Goal: Register for event/course

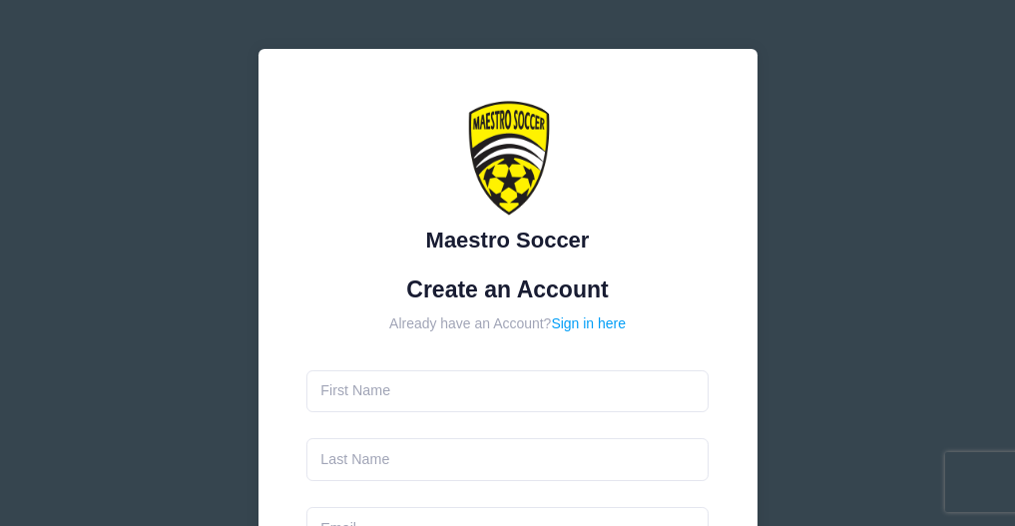
click at [493, 379] on input "text" at bounding box center [507, 391] width 402 height 43
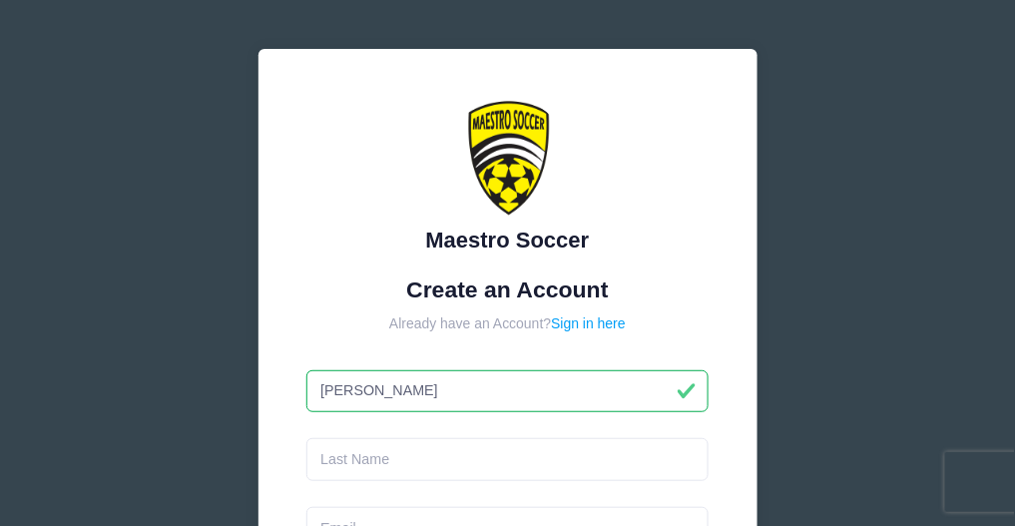
type input "[PERSON_NAME]"
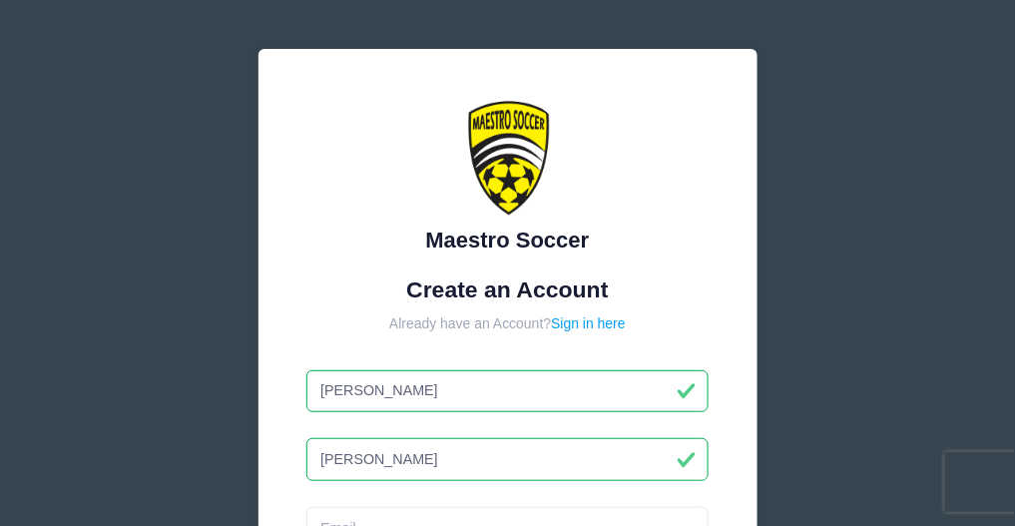
type input "[PERSON_NAME]"
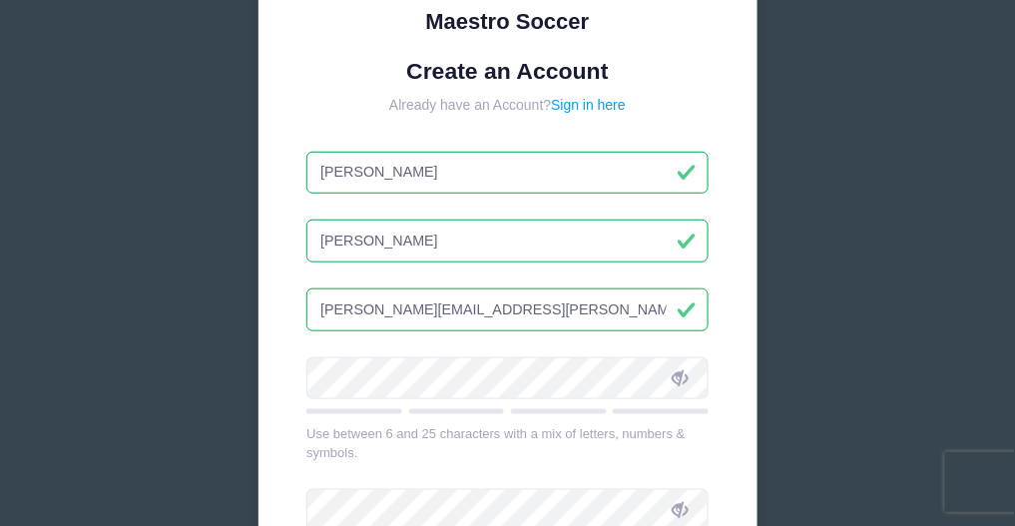
scroll to position [221, 0]
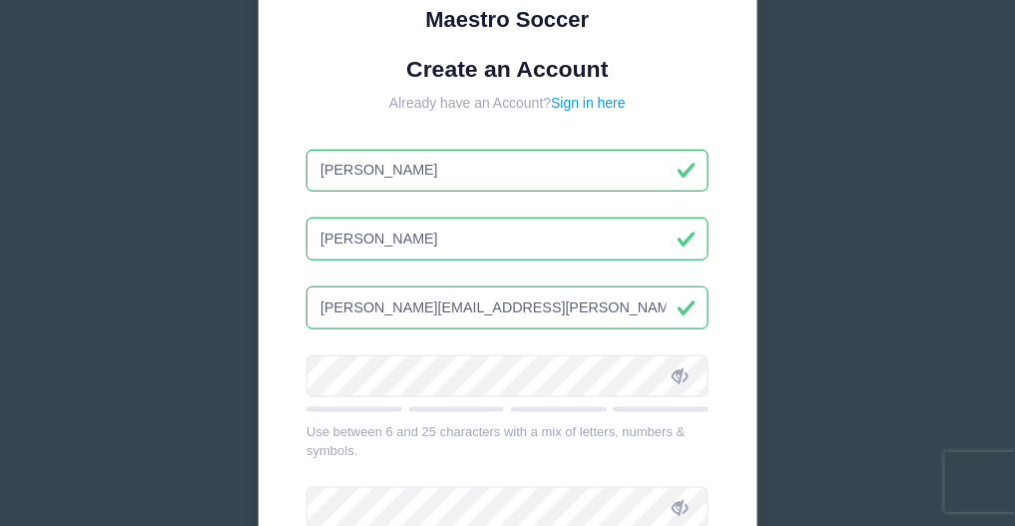
type input "[PERSON_NAME][EMAIL_ADDRESS][PERSON_NAME][DOMAIN_NAME]"
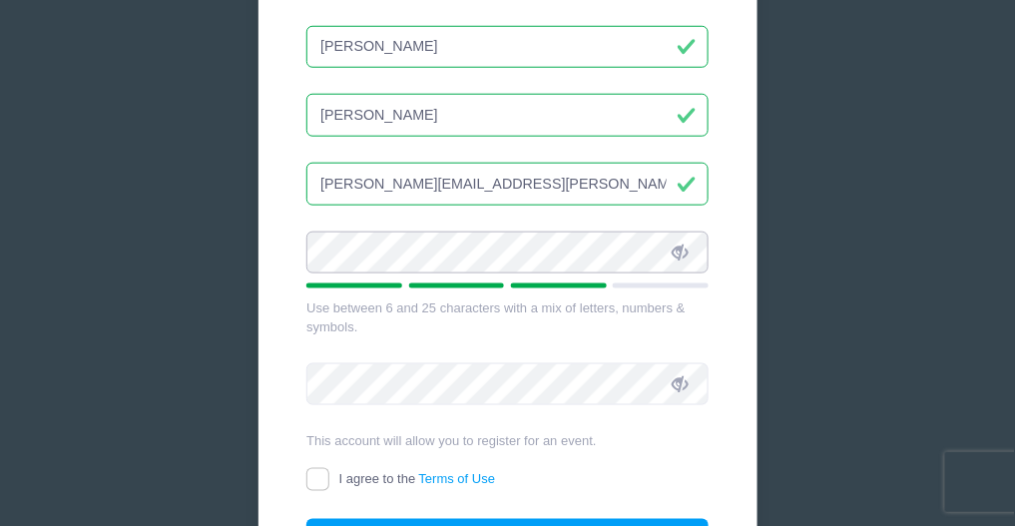
scroll to position [420, 0]
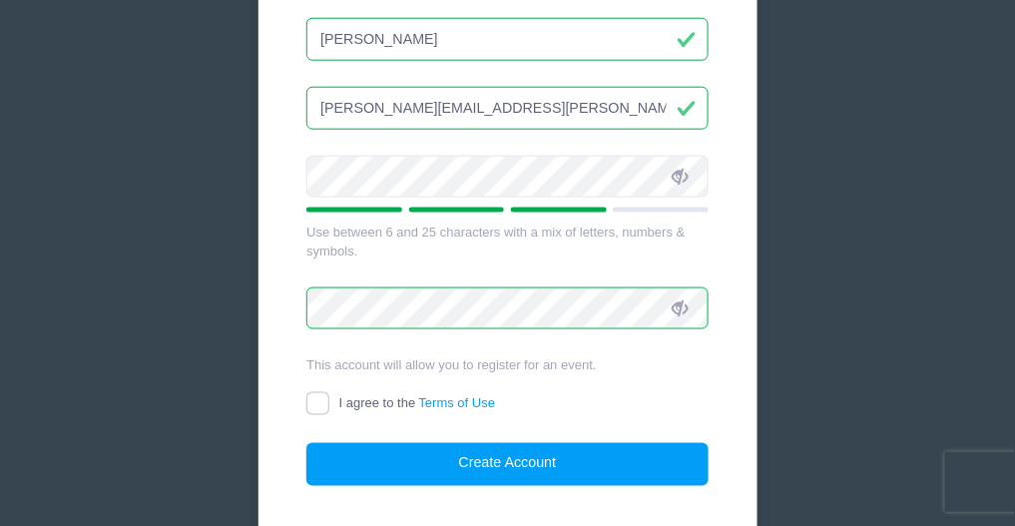
click at [330, 398] on label "I agree to the Terms of Use" at bounding box center [400, 404] width 189 height 21
click at [329, 398] on input "I agree to the Terms of Use" at bounding box center [317, 403] width 23 height 23
checkbox input "true"
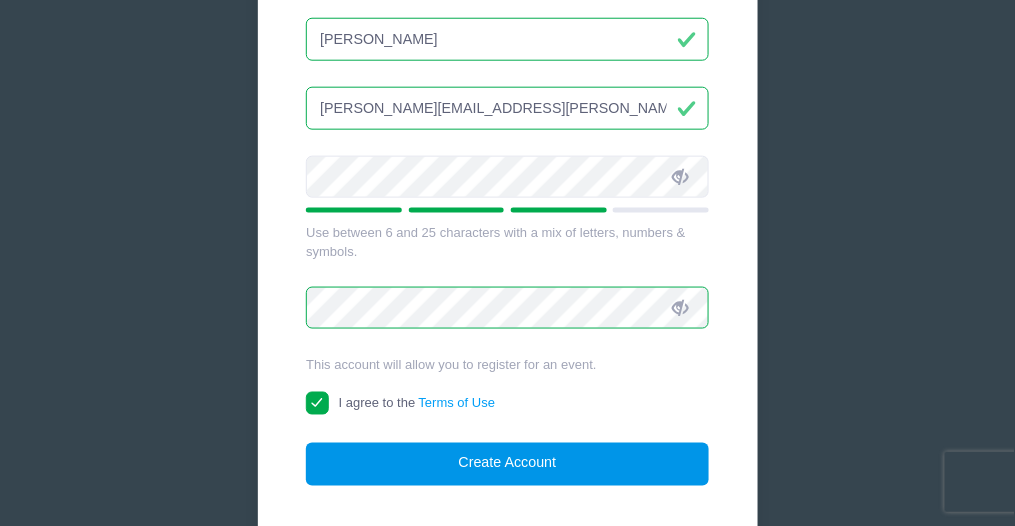
click at [467, 476] on button "Create Account" at bounding box center [507, 464] width 402 height 43
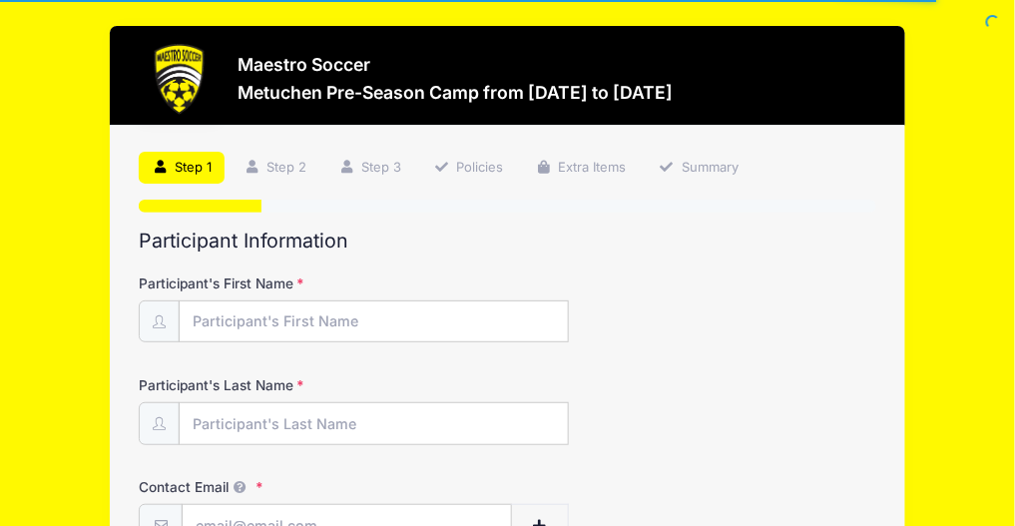
scroll to position [100, 0]
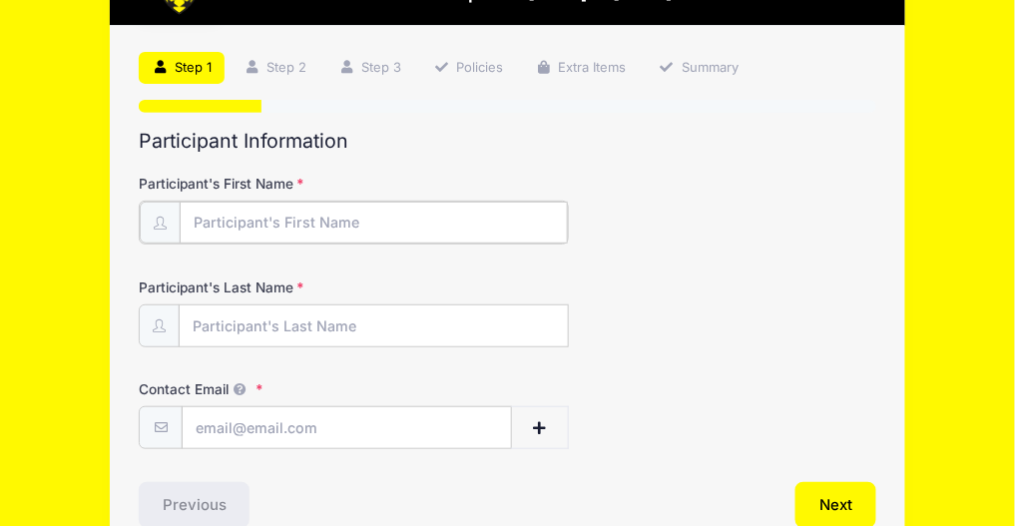
click at [360, 228] on input "Participant's First Name" at bounding box center [374, 223] width 388 height 43
type input "London"
type input "[PERSON_NAME]"
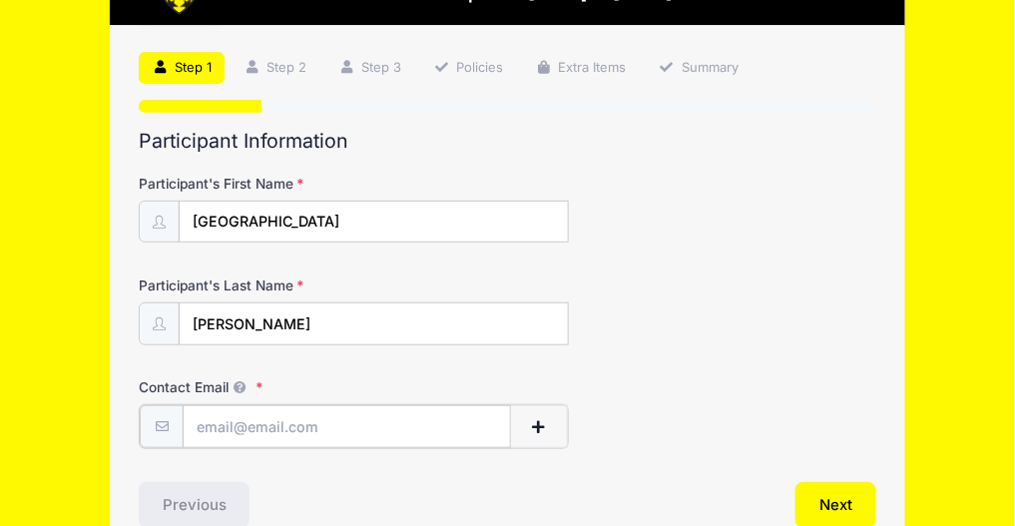
type input "[PERSON_NAME][EMAIL_ADDRESS][PERSON_NAME][DOMAIN_NAME]"
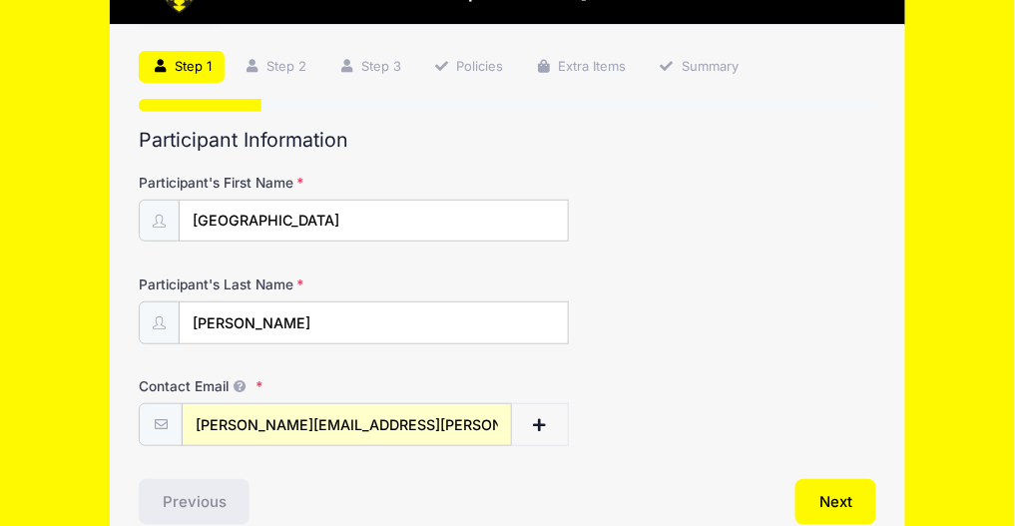
scroll to position [200, 0]
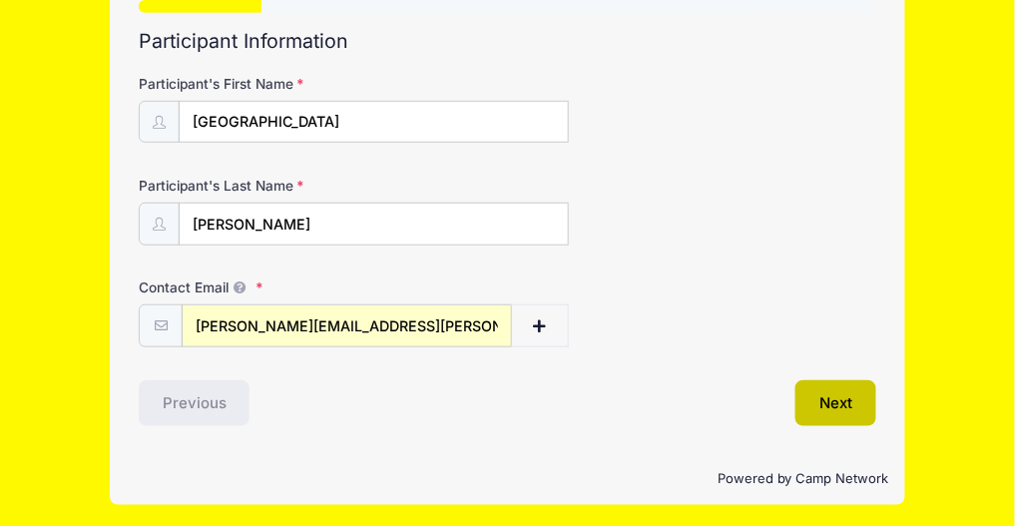
click at [848, 396] on button "Next" at bounding box center [836, 403] width 81 height 46
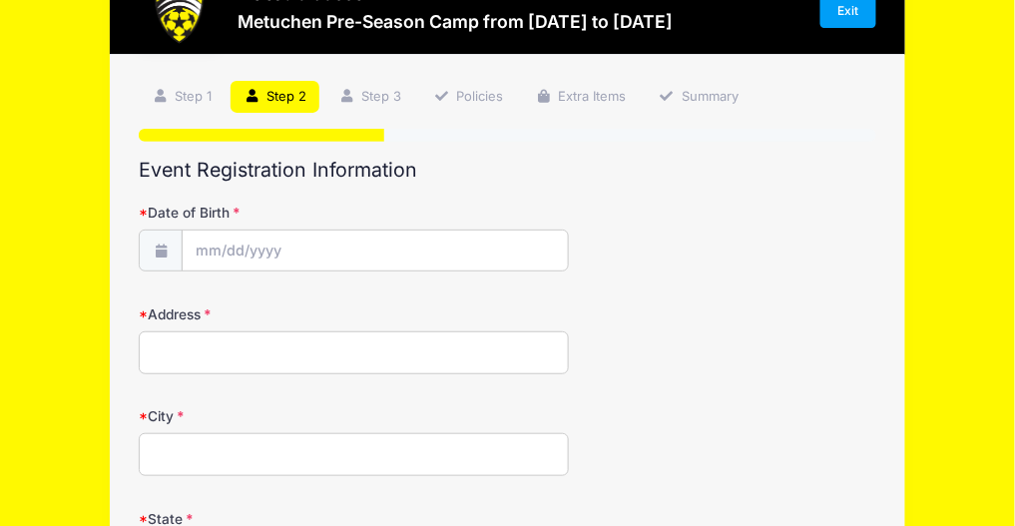
scroll to position [0, 0]
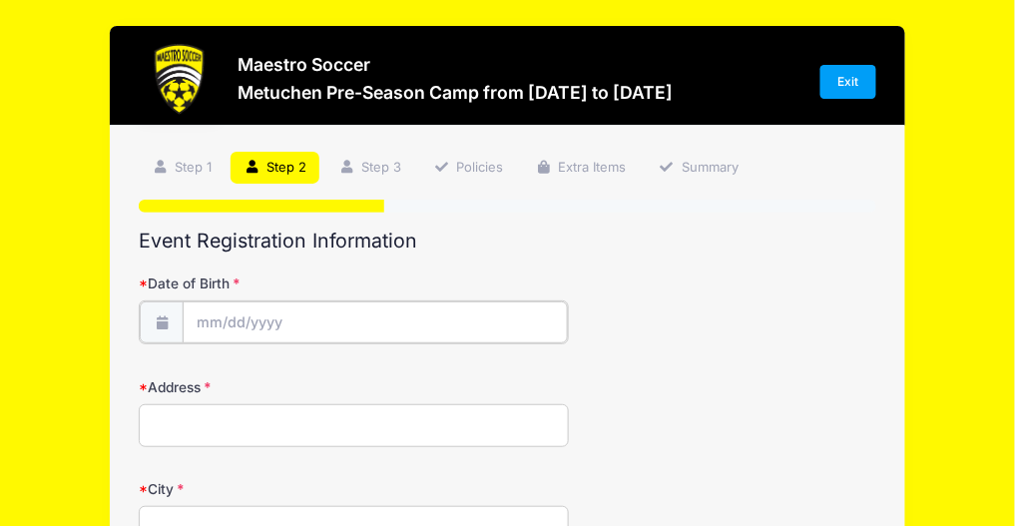
click at [278, 313] on input "Date of Birth" at bounding box center [375, 322] width 385 height 43
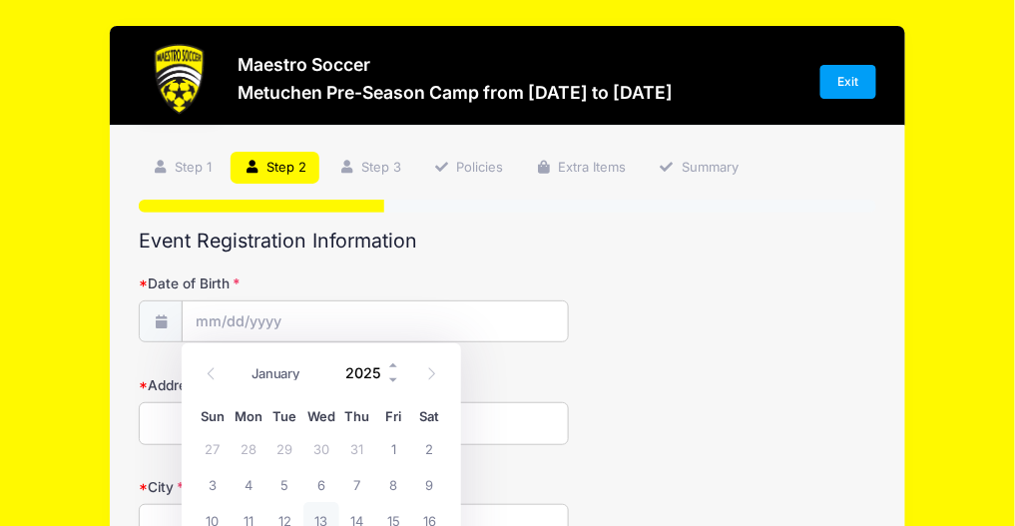
click at [365, 371] on input "2025" at bounding box center [368, 372] width 65 height 30
click at [394, 381] on span at bounding box center [394, 379] width 14 height 15
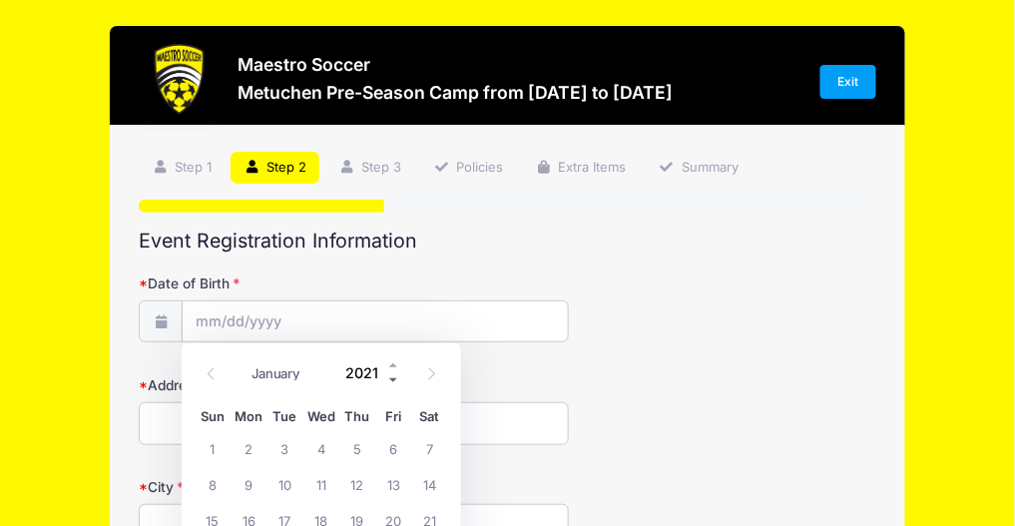
click at [394, 381] on span at bounding box center [394, 379] width 14 height 15
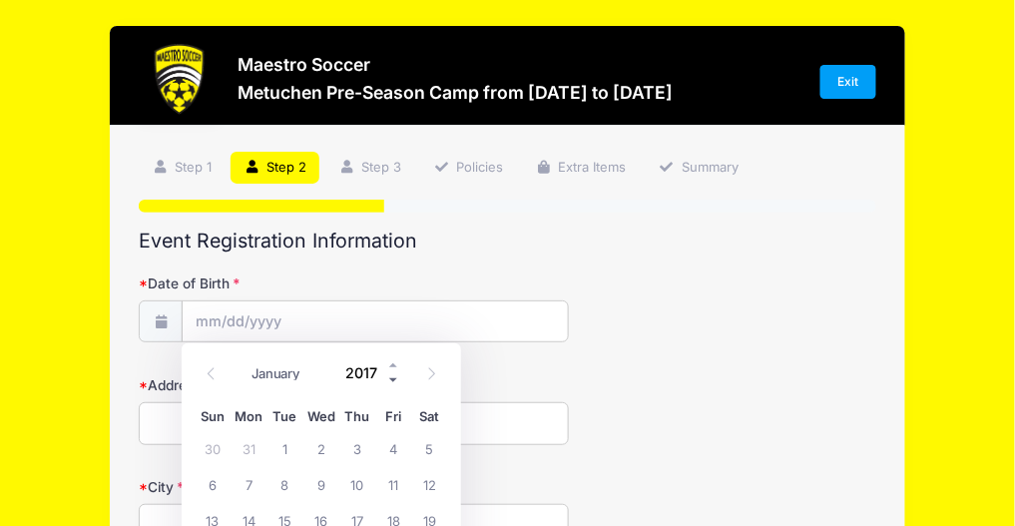
type input "2016"
click at [278, 380] on select "January February March April May June July August September October November De…" at bounding box center [286, 373] width 89 height 26
select select "0"
click at [242, 360] on select "January February March April May June July August September October November De…" at bounding box center [286, 373] width 89 height 26
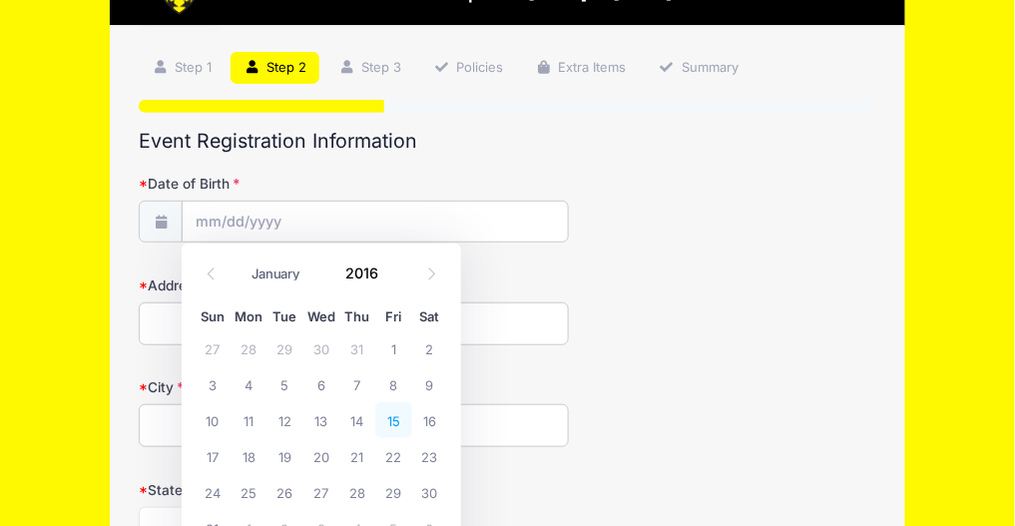
click at [394, 421] on span "15" at bounding box center [393, 420] width 36 height 36
type input "01/15/2016"
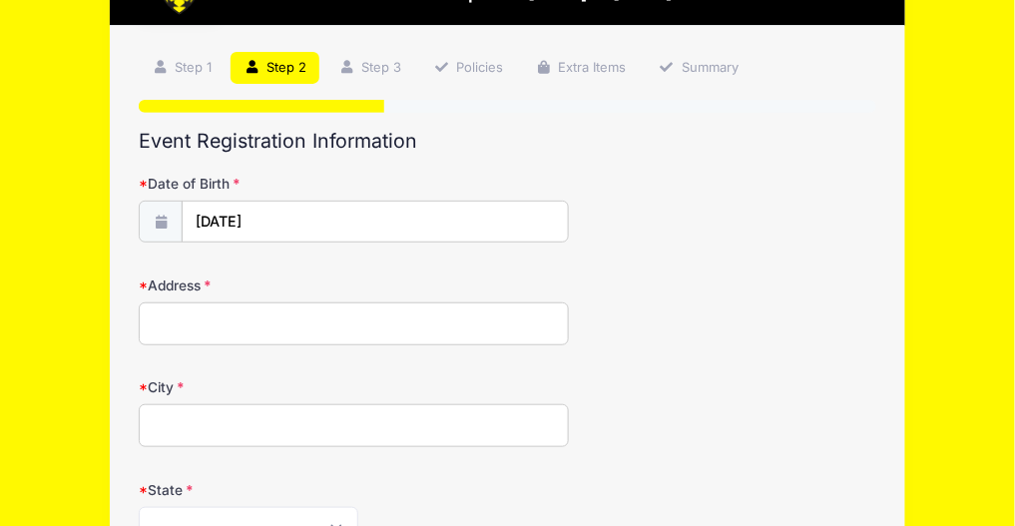
click at [303, 325] on input "Address" at bounding box center [354, 323] width 430 height 43
type input "23 Barnstable St"
type input "Metuchen"
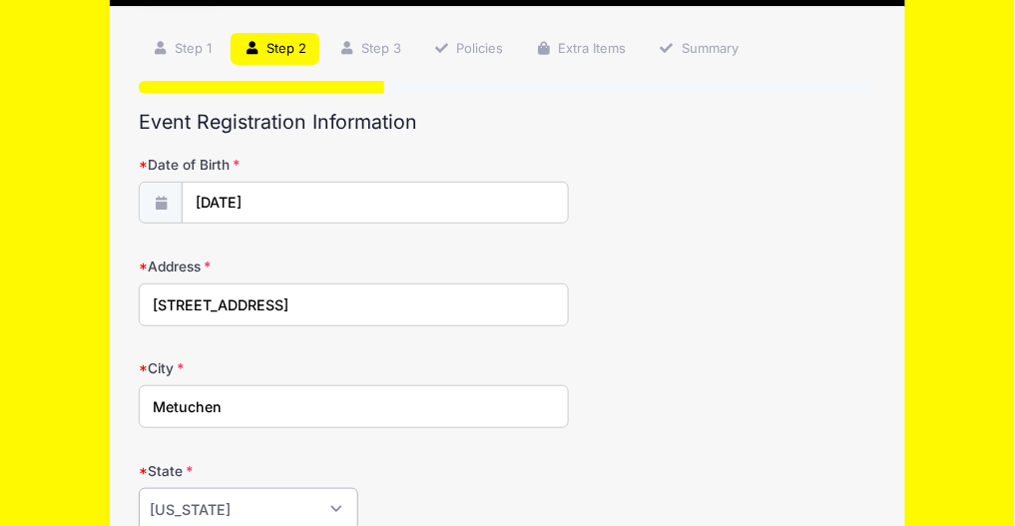
select select "NJ"
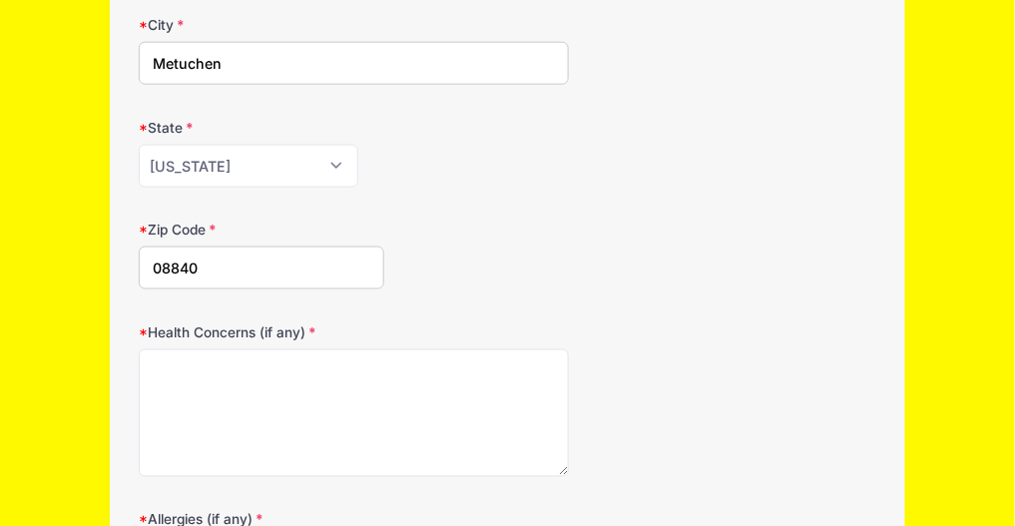
type input "08840"
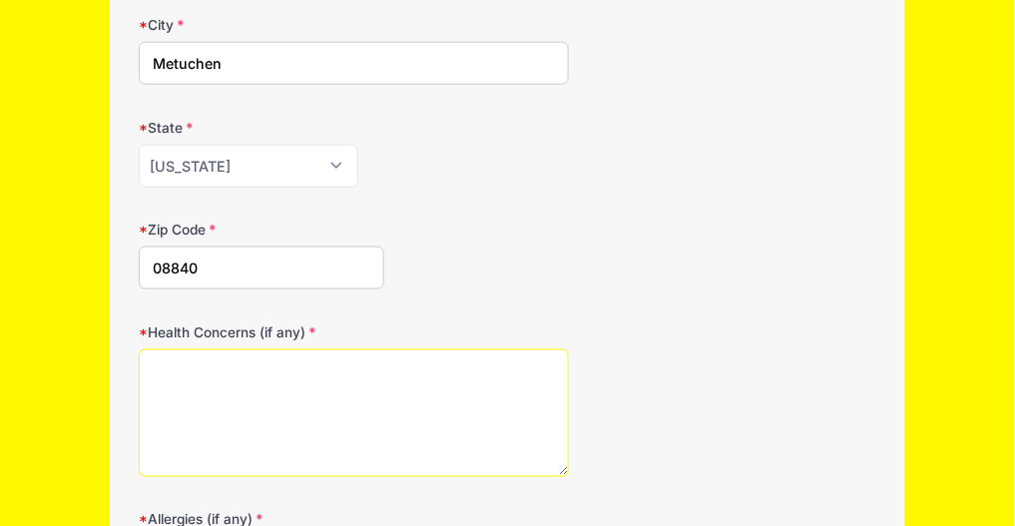
click at [308, 392] on textarea "Health Concerns (if any)" at bounding box center [354, 413] width 430 height 129
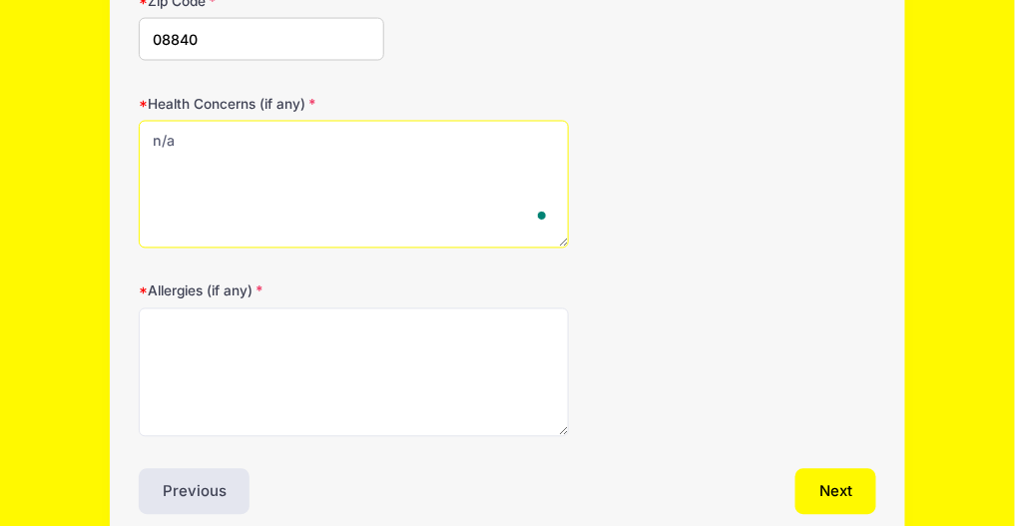
scroll to position [762, 0]
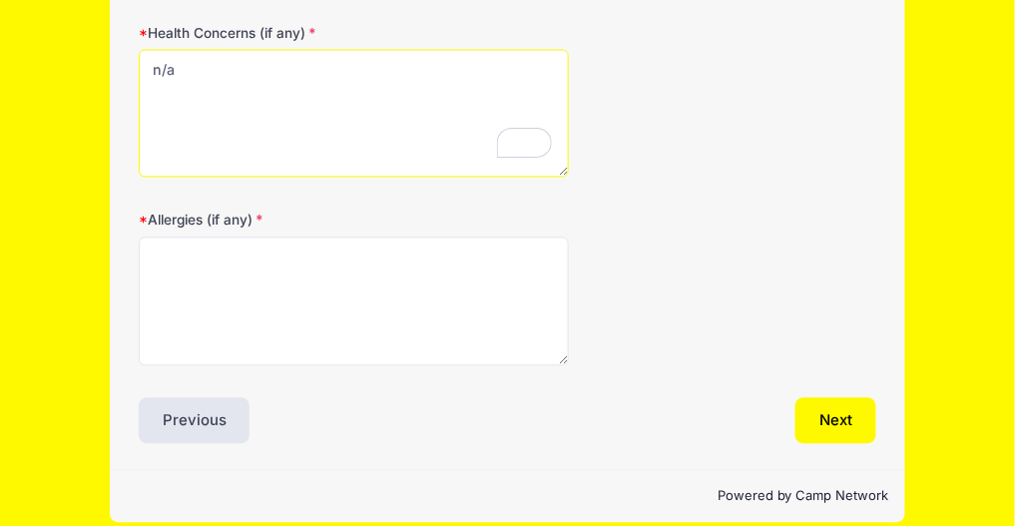
type textarea "n/a"
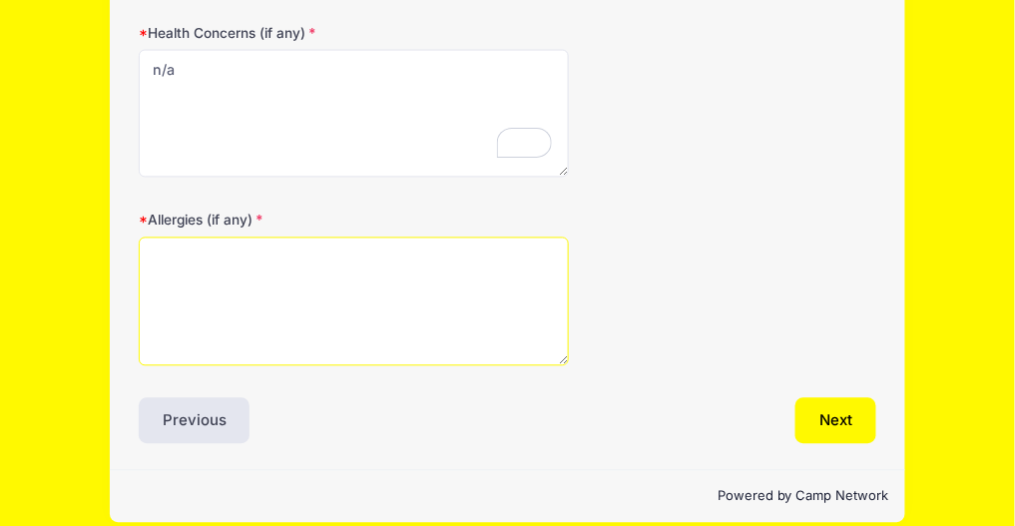
click at [273, 271] on textarea "Allergies (if any)" at bounding box center [354, 302] width 430 height 129
type textarea "n/a"
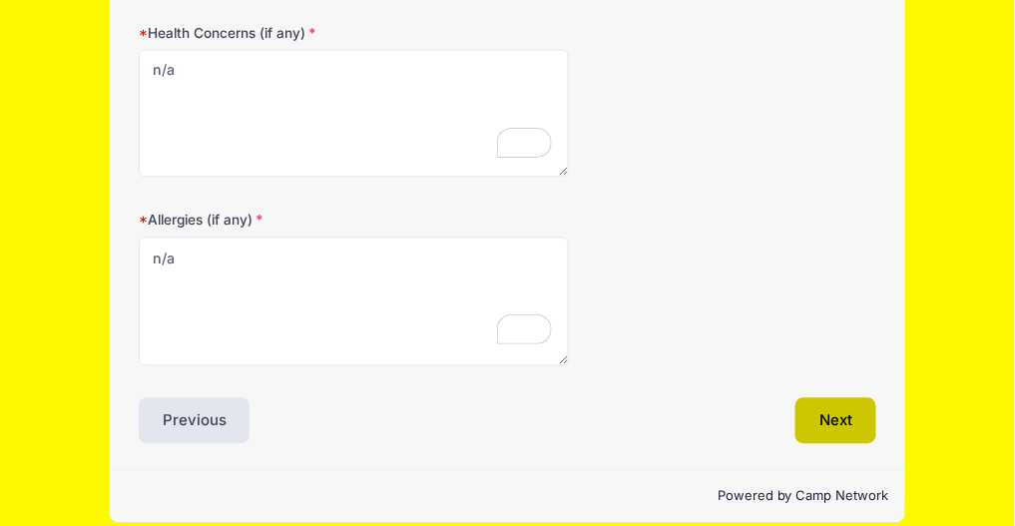
click at [859, 412] on button "Next" at bounding box center [836, 421] width 81 height 46
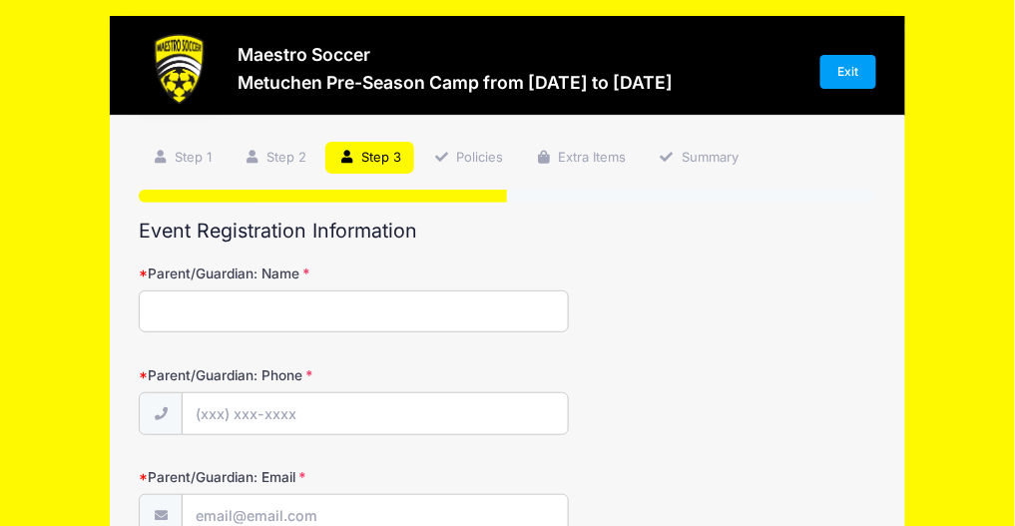
scroll to position [0, 0]
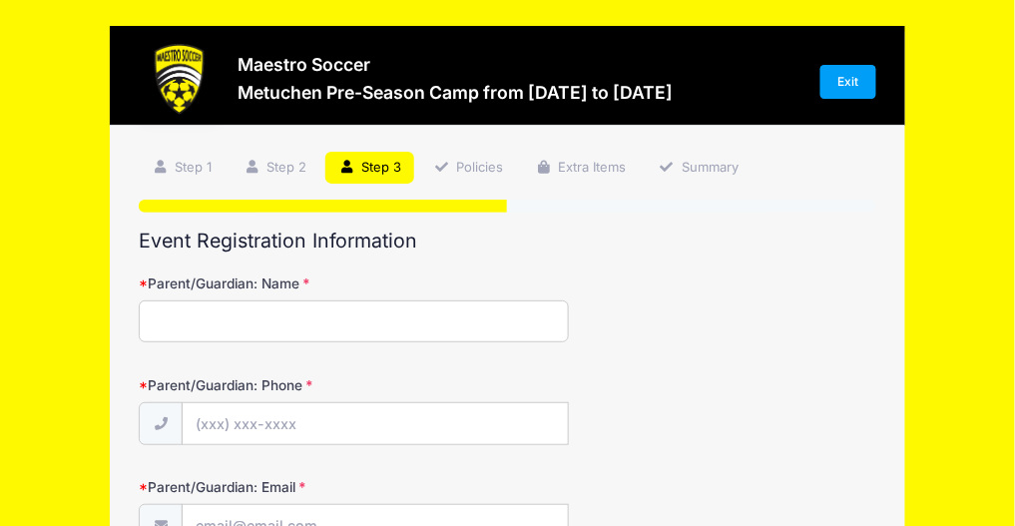
click at [475, 324] on input "Parent/Guardian: Name" at bounding box center [354, 321] width 430 height 43
type input "Julia Holmes"
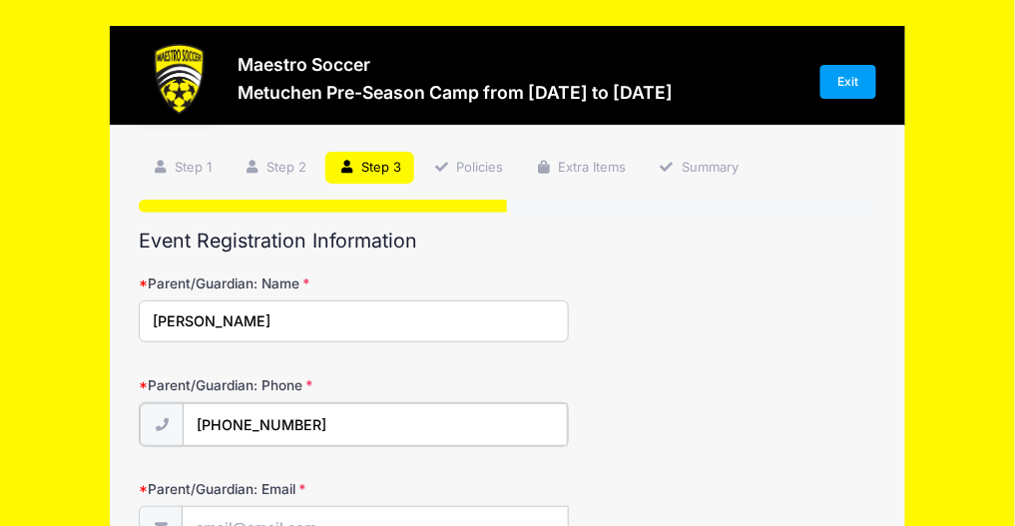
type input "(973) 865-7256"
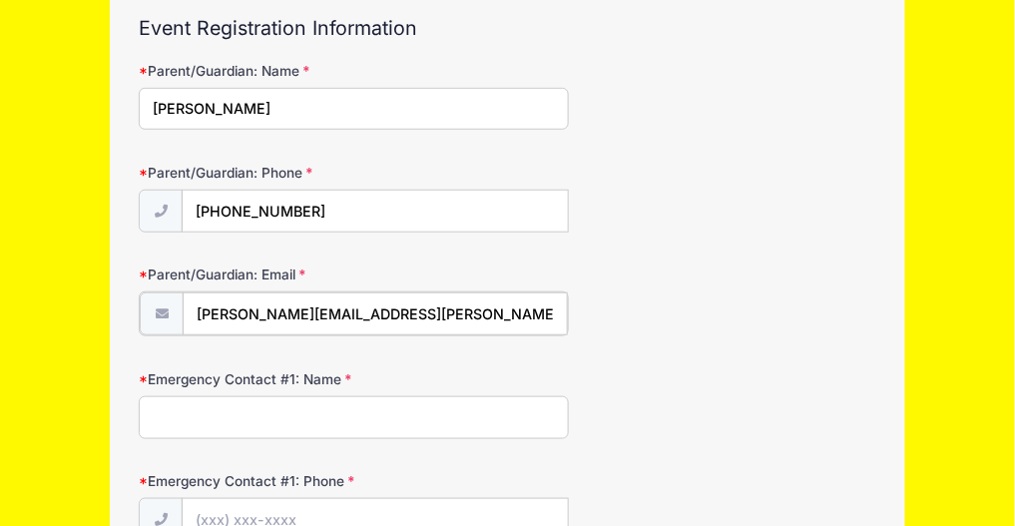
scroll to position [218, 0]
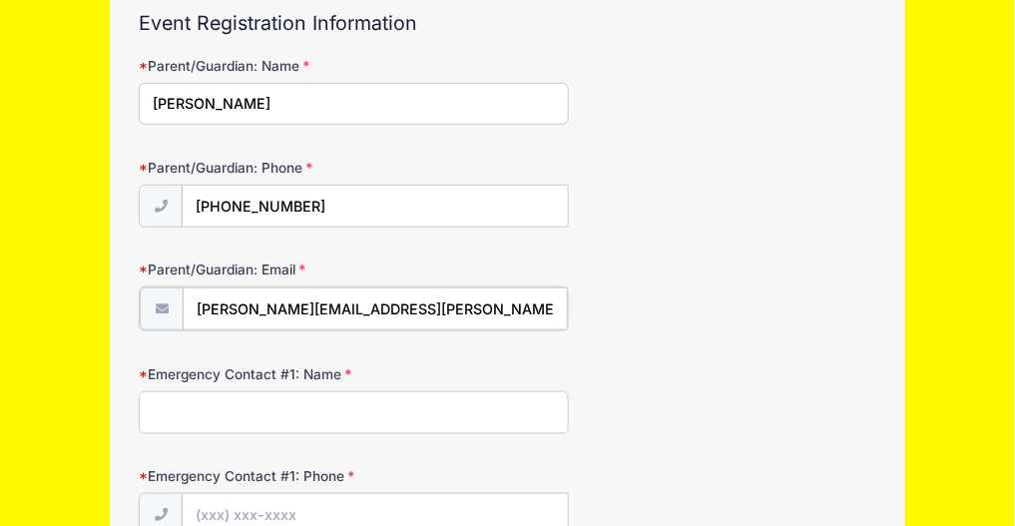
type input "[PERSON_NAME][EMAIL_ADDRESS][PERSON_NAME][DOMAIN_NAME]"
click at [332, 406] on input "Emergency Contact #1: Name" at bounding box center [354, 410] width 430 height 43
type input "Julia Holmes"
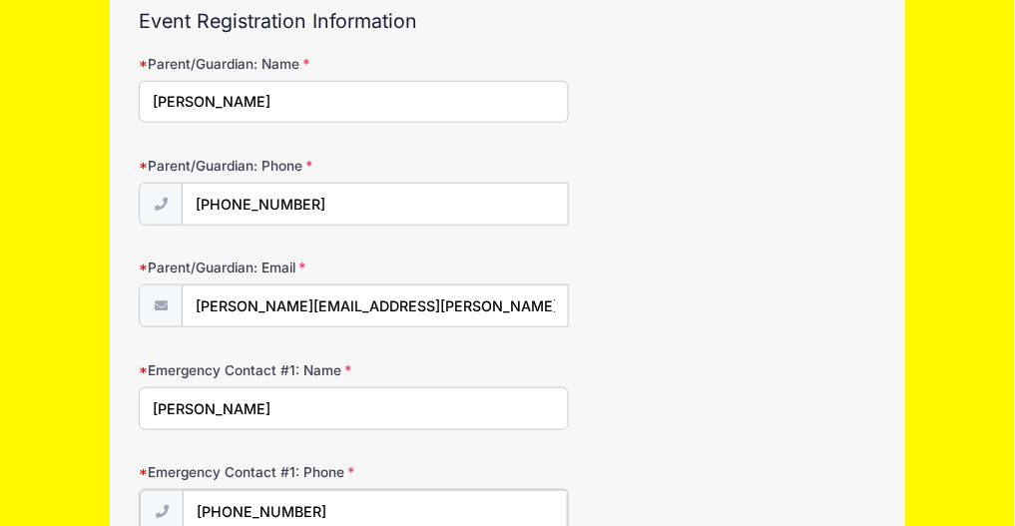
type input "(973) 865-7256"
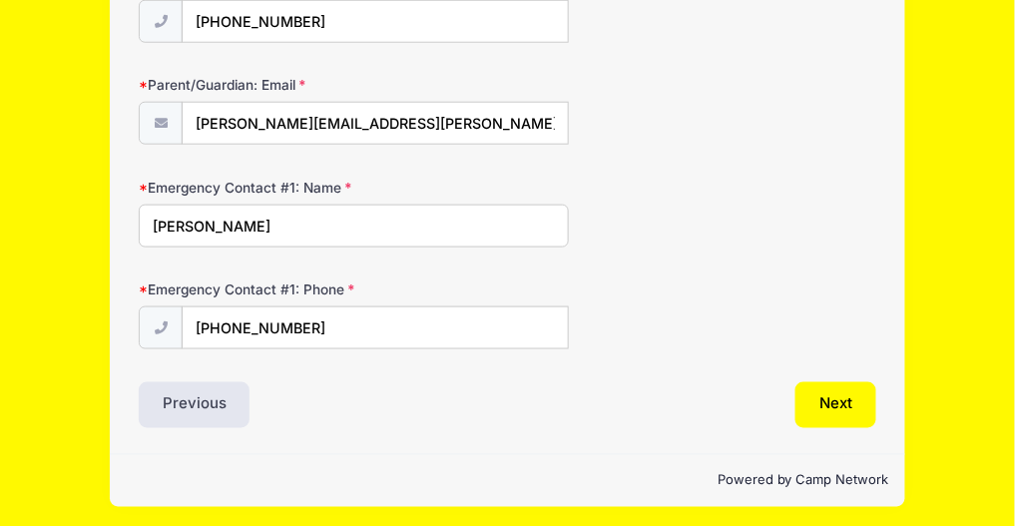
drag, startPoint x: 226, startPoint y: 214, endPoint x: 93, endPoint y: 211, distance: 132.8
click at [93, 211] on div "Maestro Soccer Metuchen Pre-Season Camp from 08/25 to 08/28/2025 Exit Step 3 /7…" at bounding box center [507, 65] width 955 height 935
click at [702, 222] on div "Emergency Contact #1: Name Julia Holmes" at bounding box center [508, 213] width 738 height 70
click at [824, 406] on button "Next" at bounding box center [836, 405] width 81 height 46
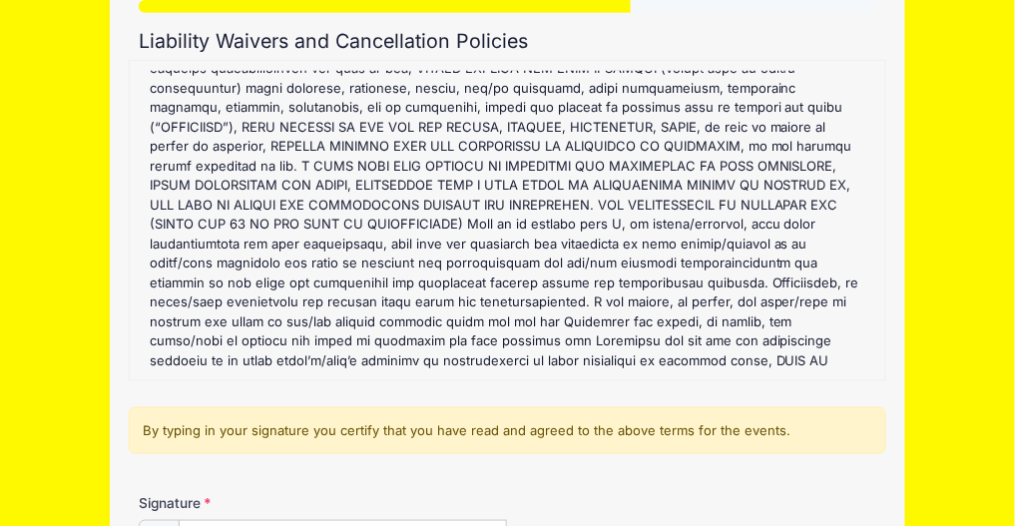
scroll to position [399, 0]
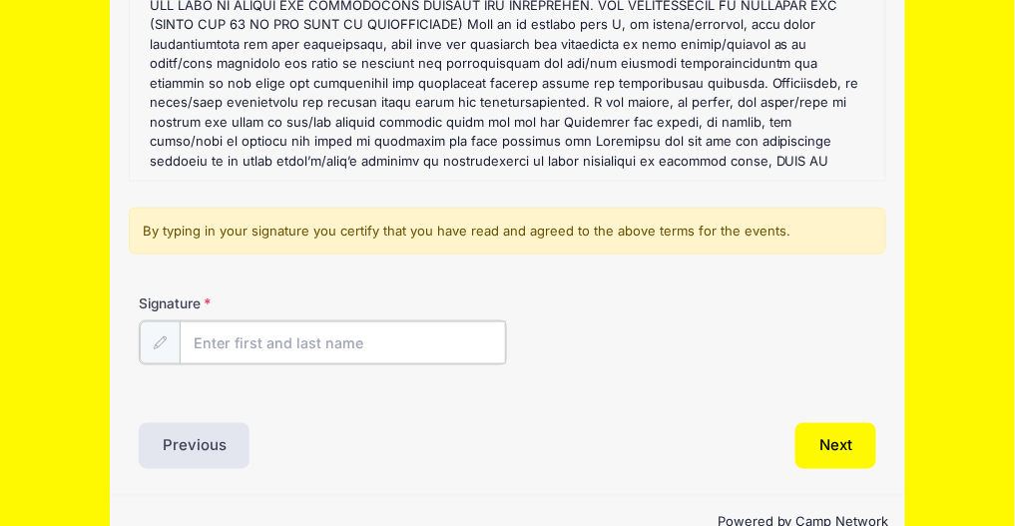
click at [346, 339] on input "Signature" at bounding box center [343, 342] width 327 height 43
type input "Julia Holmes"
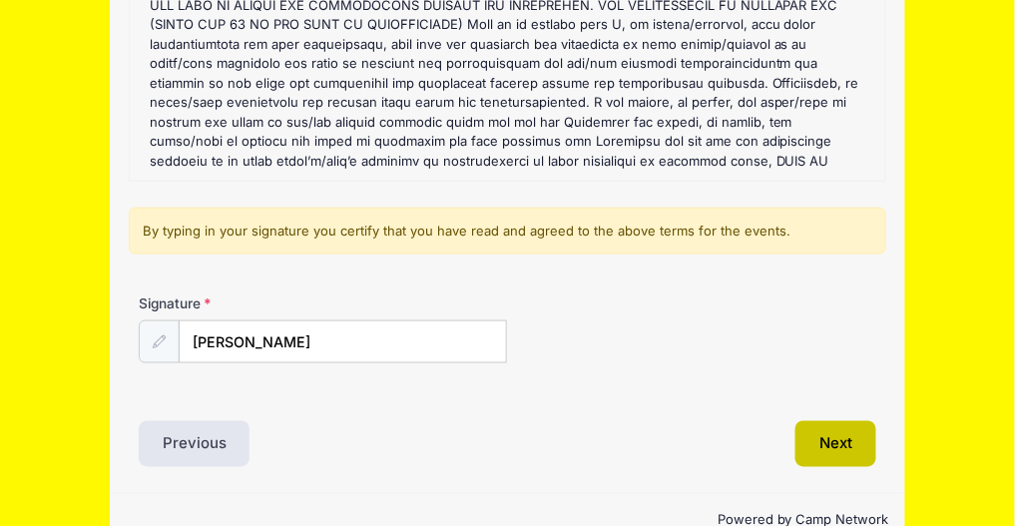
click at [853, 433] on button "Next" at bounding box center [836, 444] width 81 height 46
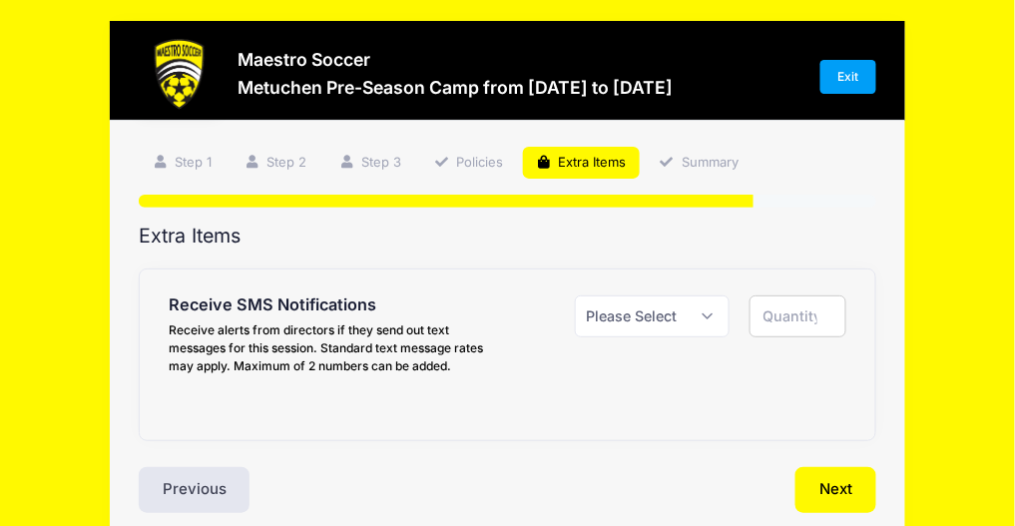
scroll to position [0, 0]
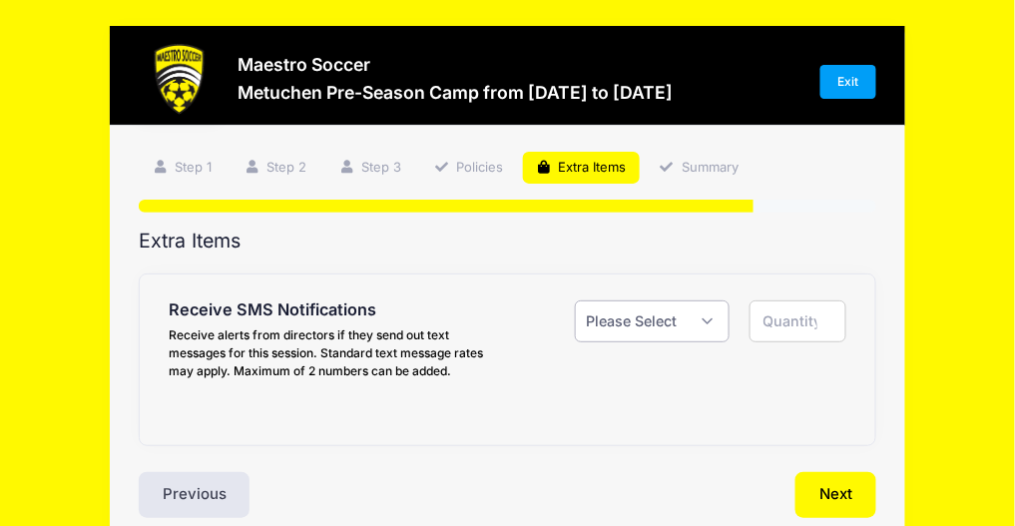
click at [711, 315] on select "Please Select Yes ($0.00) No" at bounding box center [652, 321] width 155 height 43
select select "1"
click at [575, 300] on select "Please Select Yes ($0.00) No" at bounding box center [652, 321] width 155 height 43
type input "1"
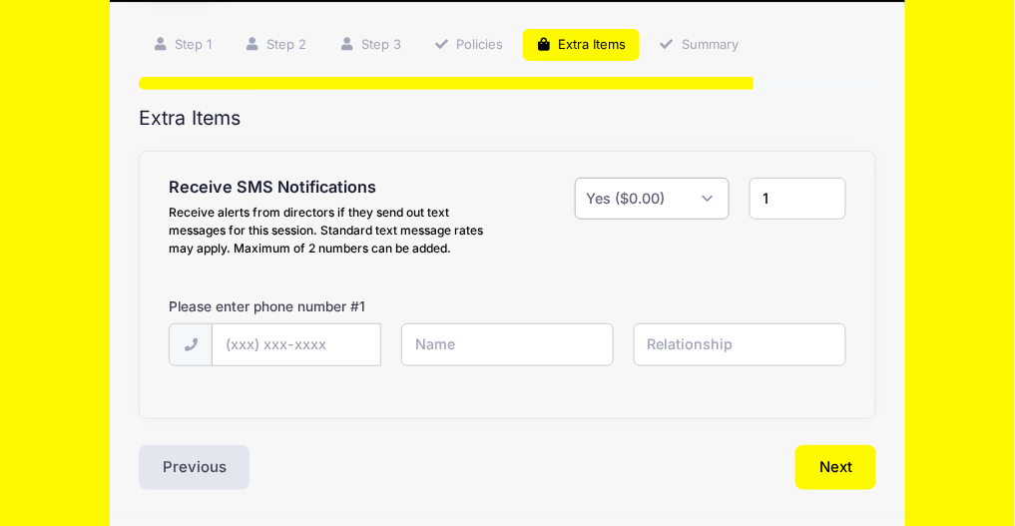
scroll to position [188, 0]
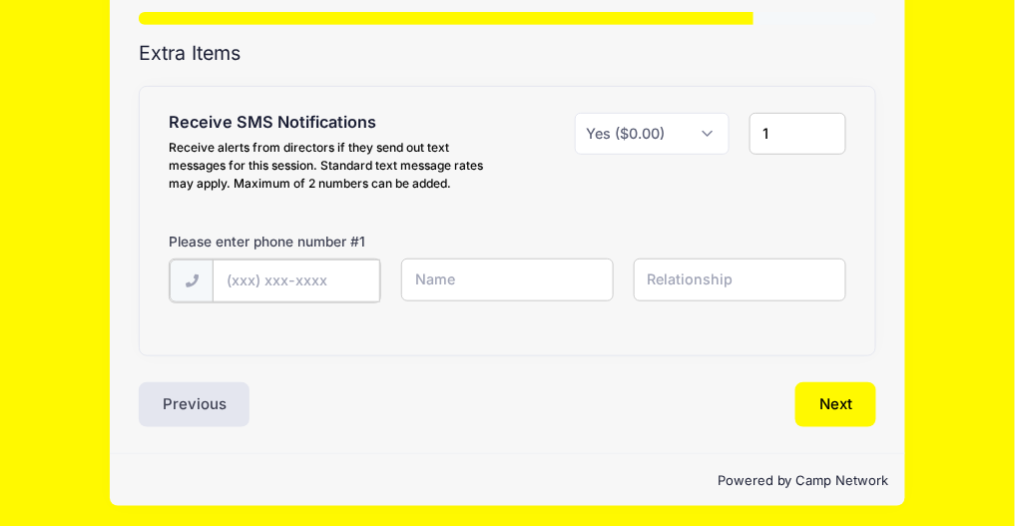
click at [0, 0] on input "text" at bounding box center [0, 0] width 0 height 0
type input "(973) 865-7256"
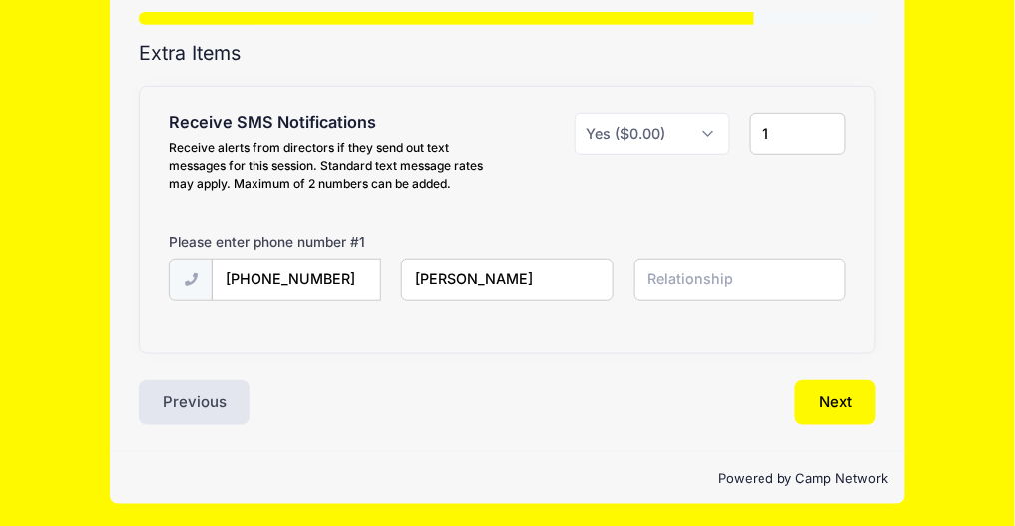
type input "Julia"
type input "mom"
click at [831, 400] on button "Next" at bounding box center [836, 403] width 81 height 46
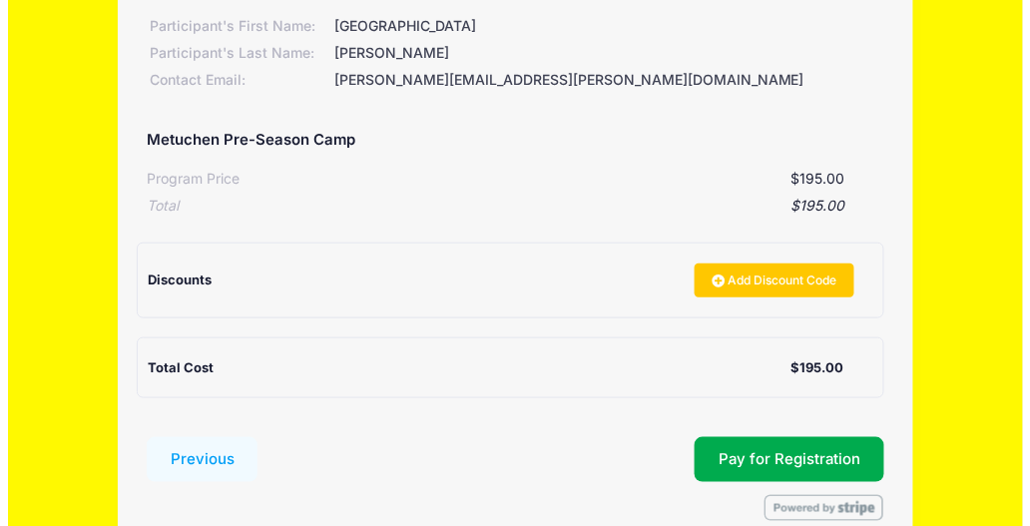
scroll to position [390, 0]
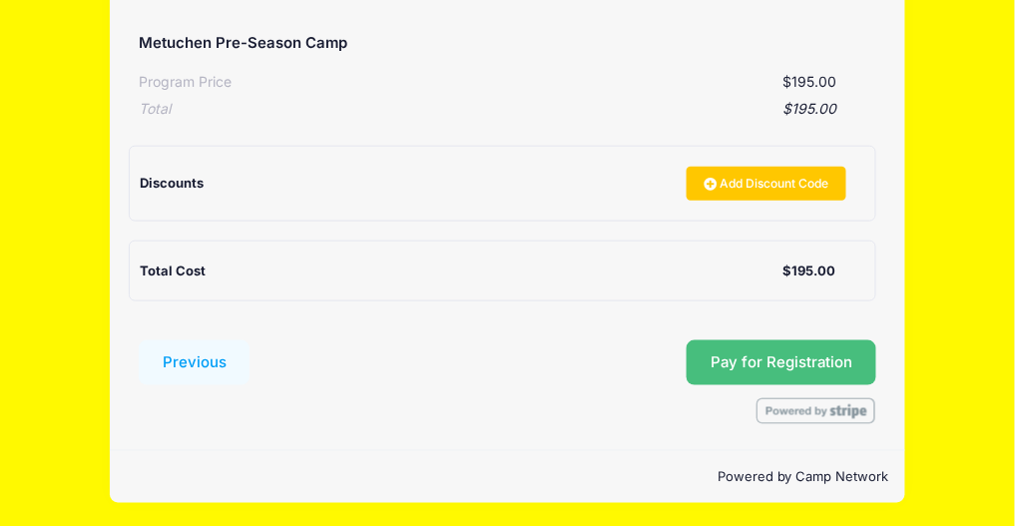
click at [795, 362] on span "Pay for Registration" at bounding box center [782, 362] width 142 height 18
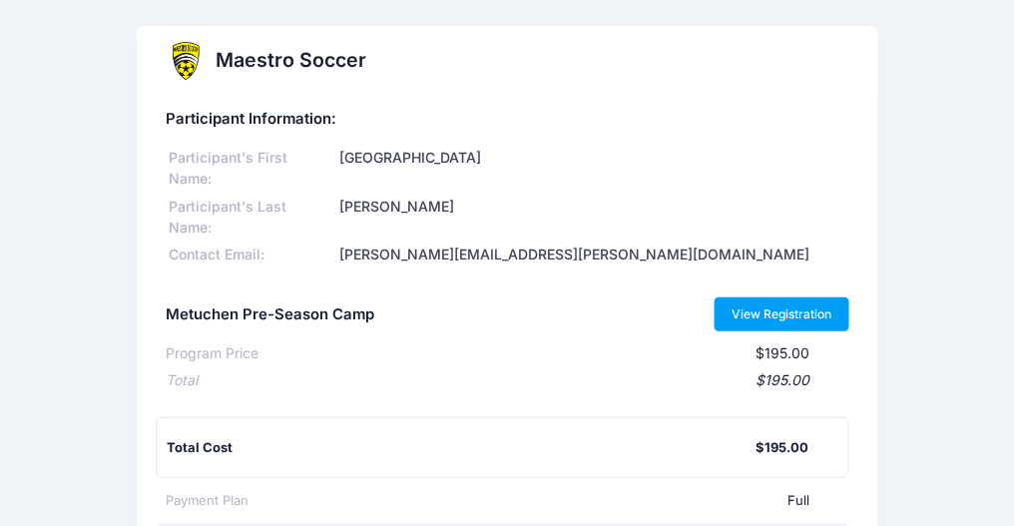
click at [768, 298] on link "View Registration" at bounding box center [782, 315] width 135 height 34
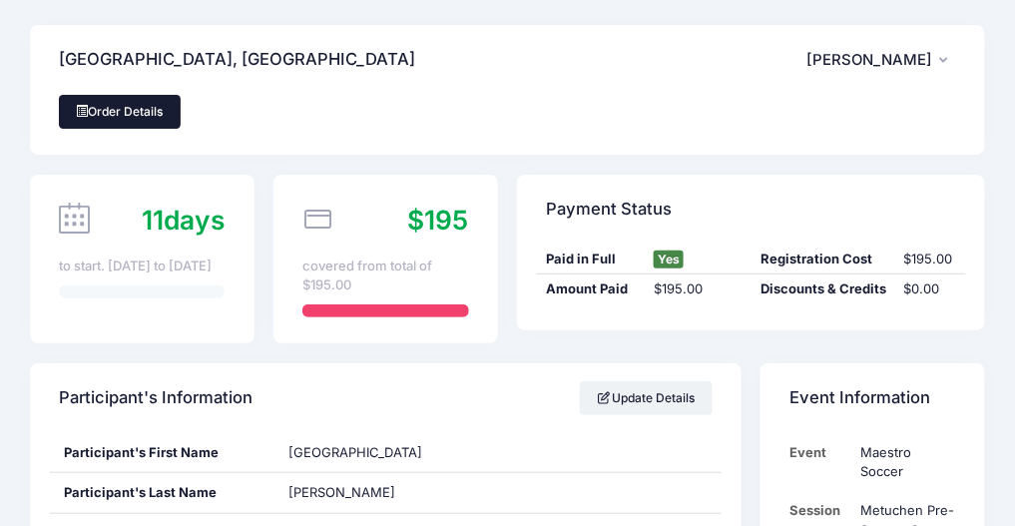
click at [85, 113] on span at bounding box center [83, 111] width 12 height 12
click at [93, 277] on div "to start. Aug 25th to Aug 28th" at bounding box center [142, 267] width 166 height 20
